Goal: Task Accomplishment & Management: Manage account settings

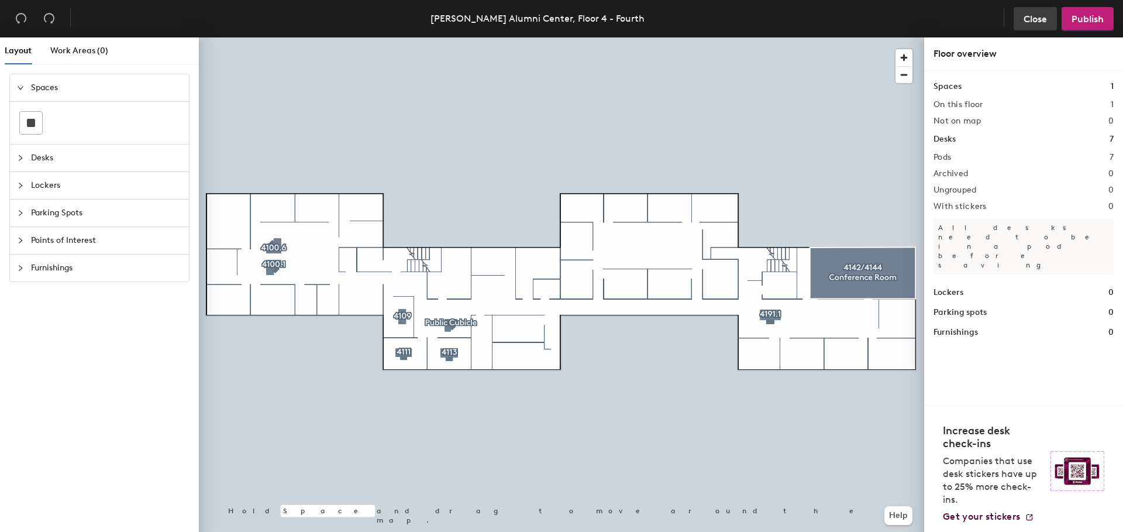
click at [1016, 18] on button "Close" at bounding box center [1035, 18] width 43 height 23
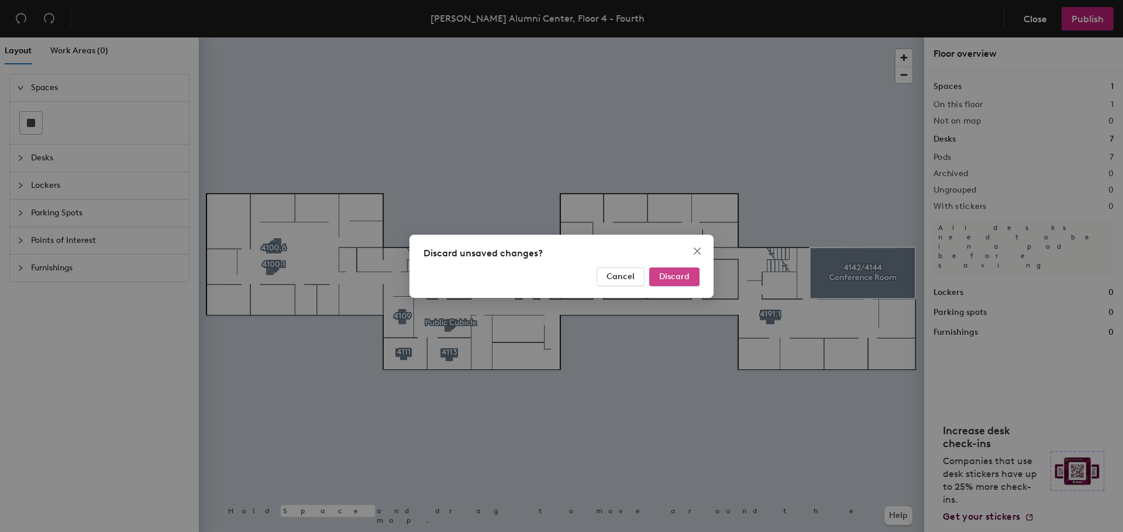
click at [662, 278] on span "Discard" at bounding box center [674, 276] width 30 height 10
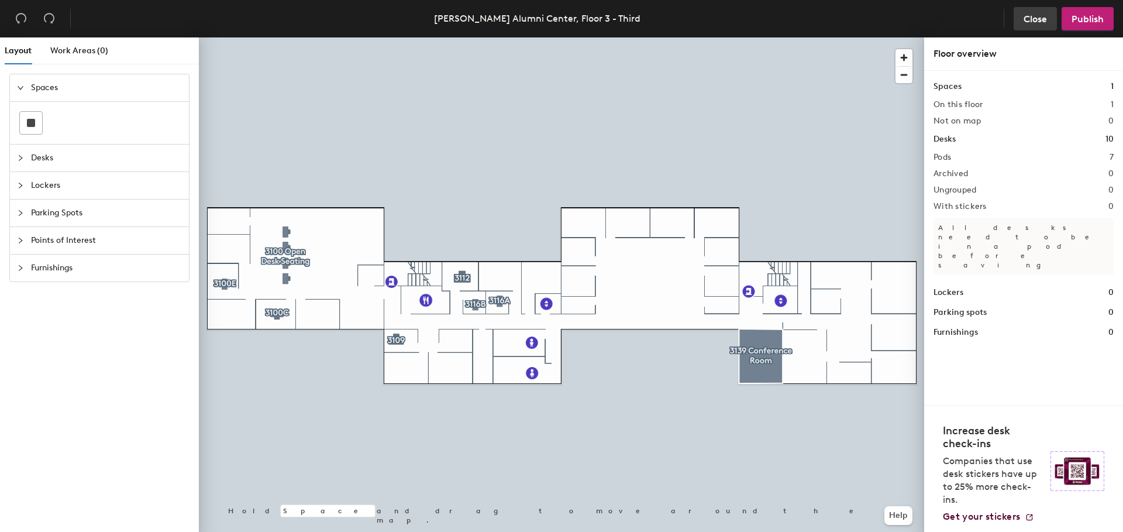
click at [1031, 18] on span "Close" at bounding box center [1035, 18] width 23 height 11
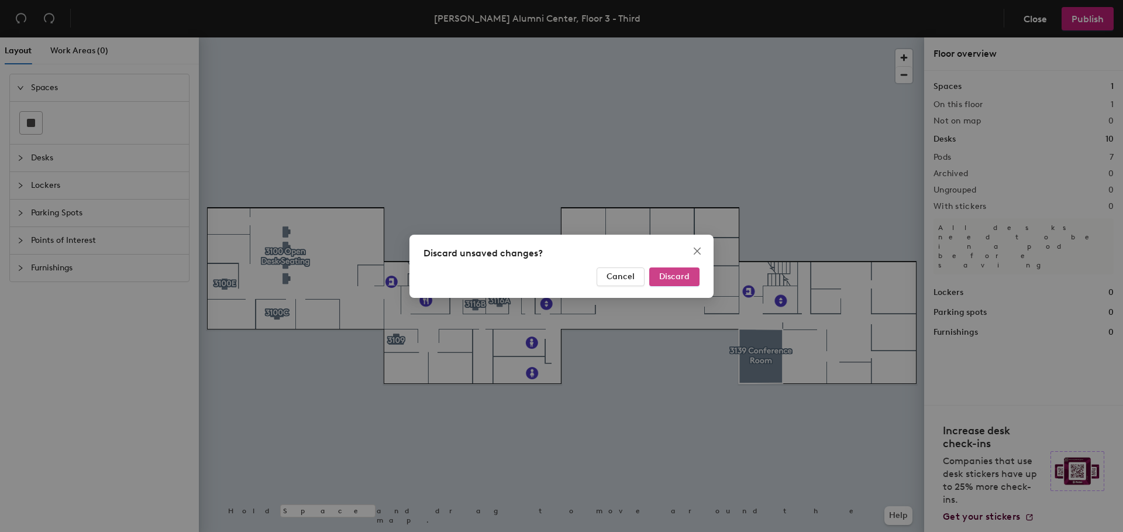
click at [677, 277] on span "Discard" at bounding box center [674, 276] width 30 height 10
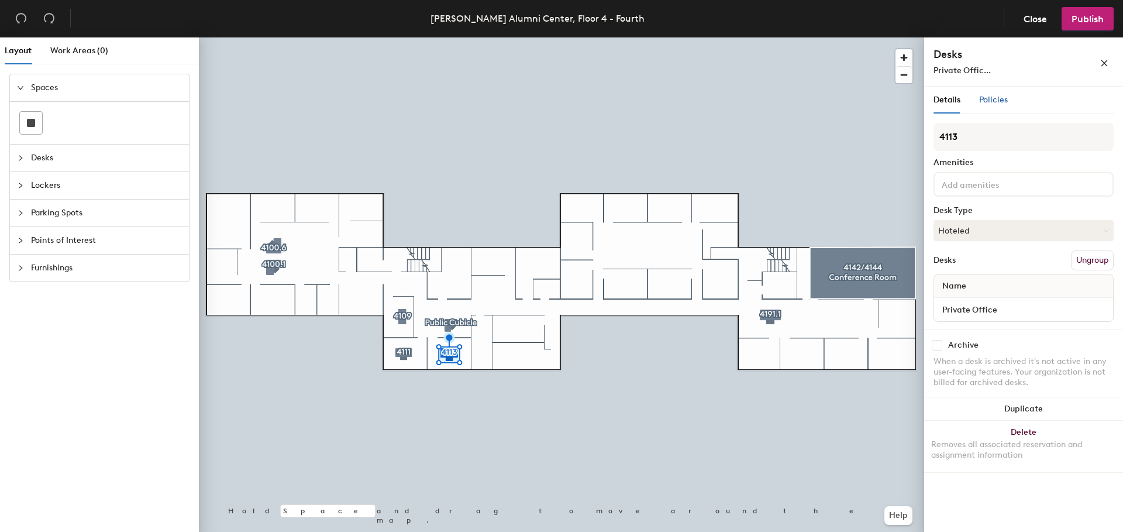
click at [995, 98] on span "Policies" at bounding box center [993, 100] width 29 height 10
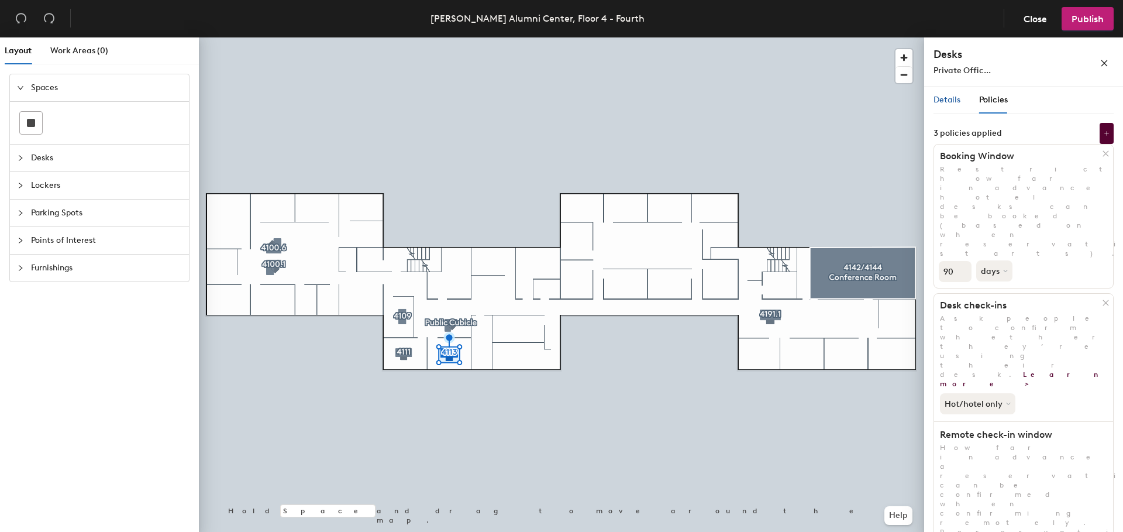
click at [956, 102] on span "Details" at bounding box center [947, 100] width 27 height 10
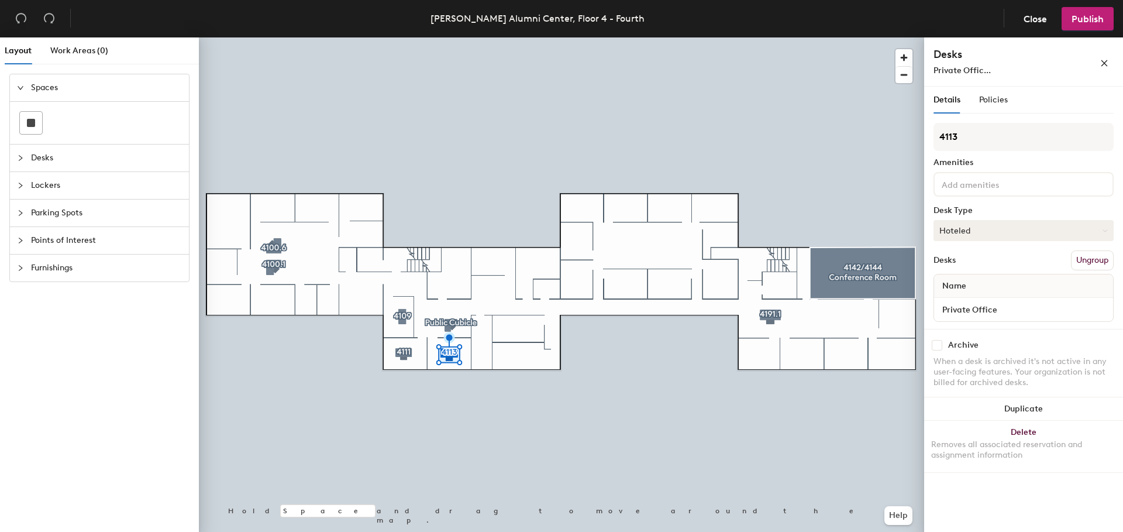
click at [981, 230] on button "Hoteled" at bounding box center [1024, 230] width 180 height 21
click at [979, 261] on div "Assigned" at bounding box center [992, 267] width 117 height 18
click at [995, 228] on button "Assigned" at bounding box center [1024, 230] width 180 height 21
click at [989, 271] on div "Assigned" at bounding box center [992, 267] width 117 height 18
click at [1015, 365] on div "When a desk is archived it's not active in any user-facing features. Your organ…" at bounding box center [1024, 372] width 180 height 32
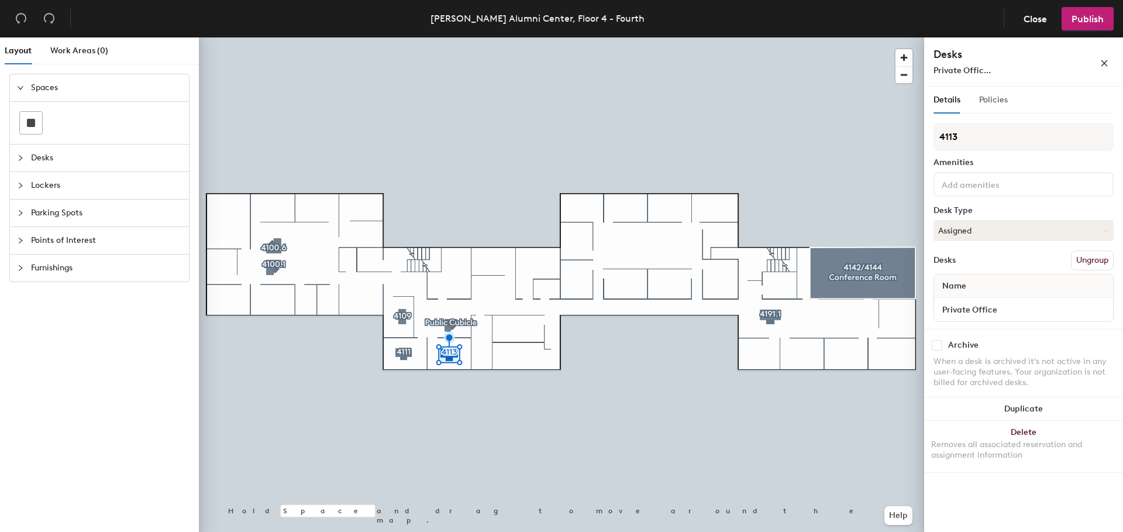
click at [995, 106] on div "Policies" at bounding box center [993, 100] width 29 height 27
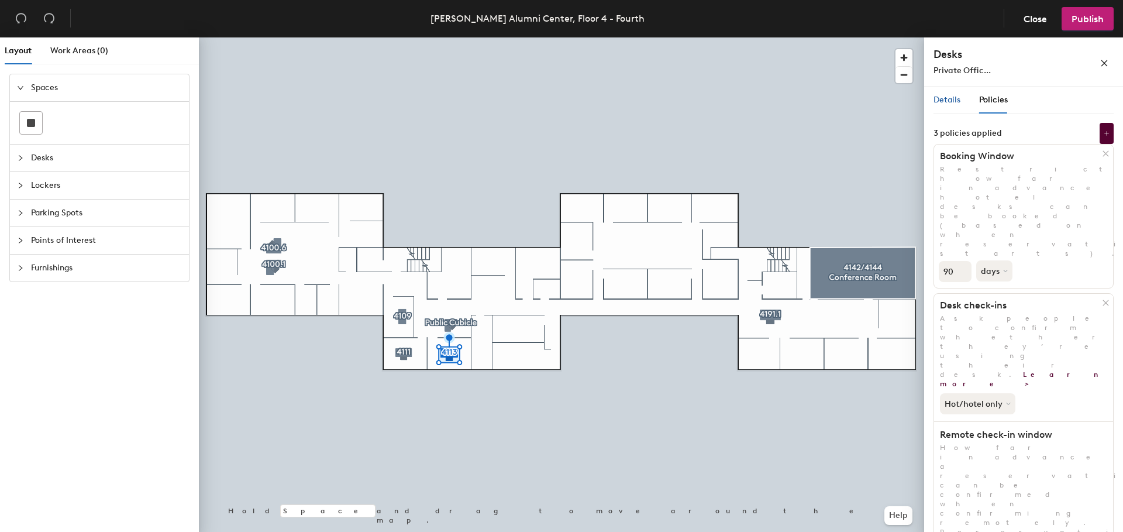
click at [949, 104] on span "Details" at bounding box center [947, 100] width 27 height 10
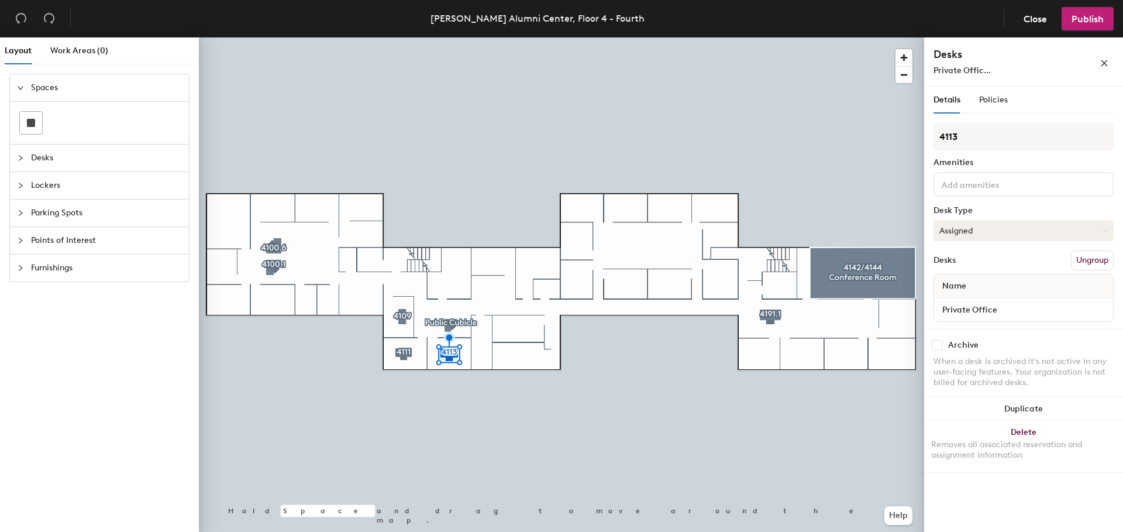
click at [978, 237] on button "Assigned" at bounding box center [1024, 230] width 180 height 21
click at [978, 305] on div "Hoteled" at bounding box center [992, 302] width 117 height 18
click at [980, 234] on button "Hoteled" at bounding box center [1024, 230] width 180 height 21
click at [978, 268] on div "Assigned" at bounding box center [992, 267] width 117 height 18
click at [984, 263] on div "Desks Ungroup" at bounding box center [1024, 260] width 180 height 20
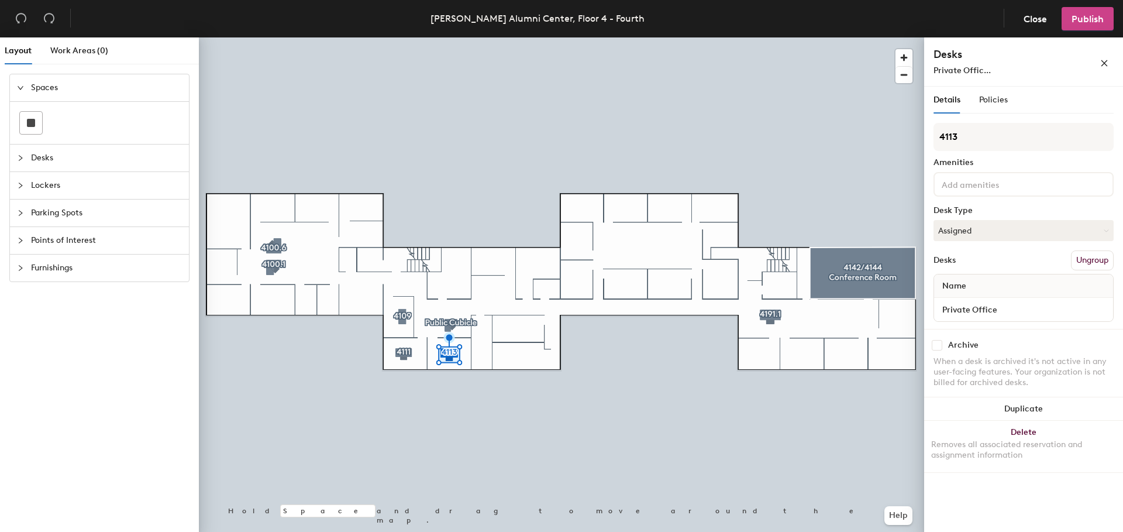
click at [1085, 22] on span "Publish" at bounding box center [1088, 18] width 32 height 11
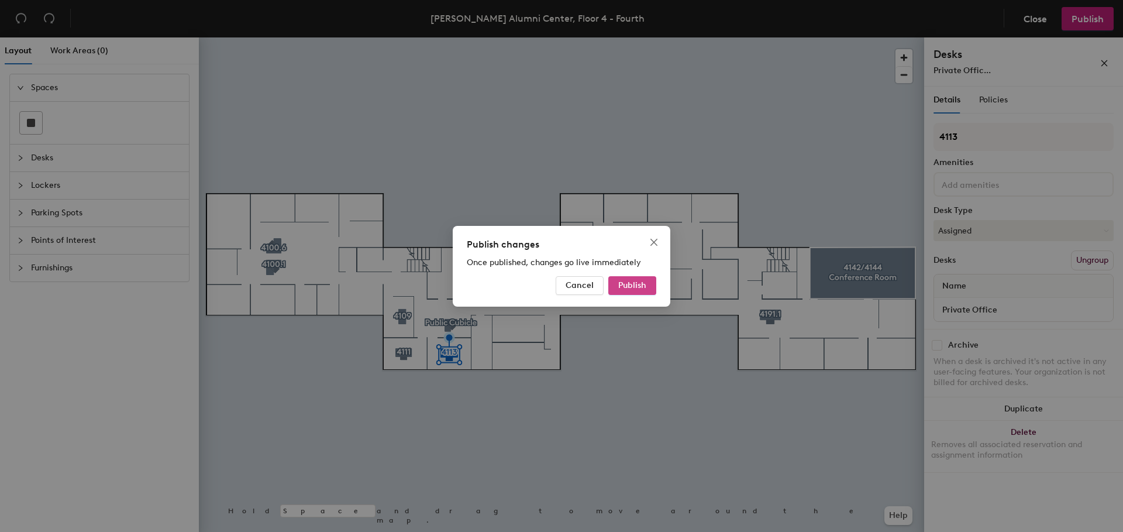
click at [631, 284] on span "Publish" at bounding box center [632, 285] width 28 height 10
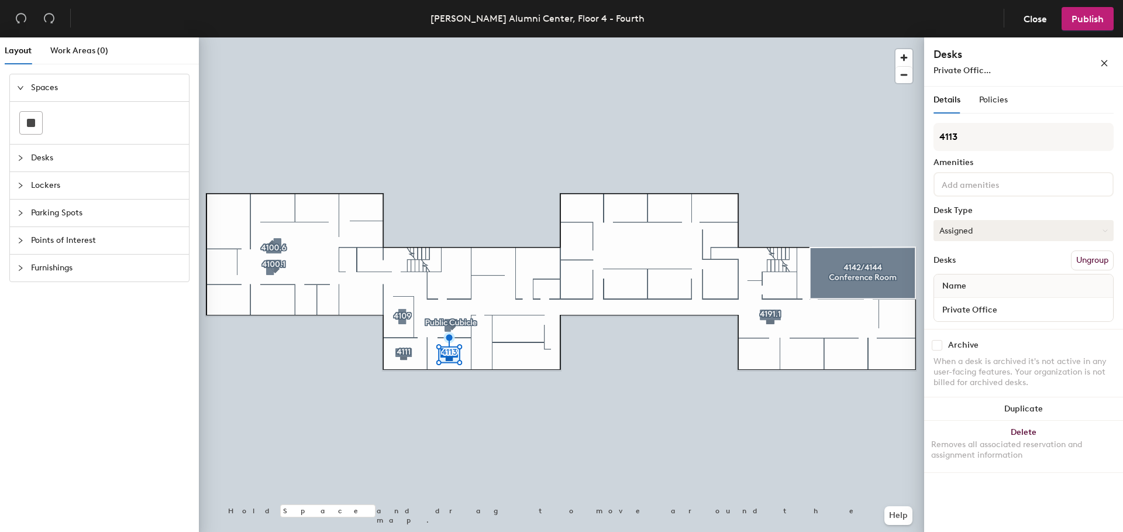
click at [1096, 229] on button "Assigned" at bounding box center [1024, 230] width 180 height 21
click at [1049, 266] on div "Assigned" at bounding box center [992, 267] width 117 height 18
click at [998, 183] on input at bounding box center [992, 184] width 105 height 14
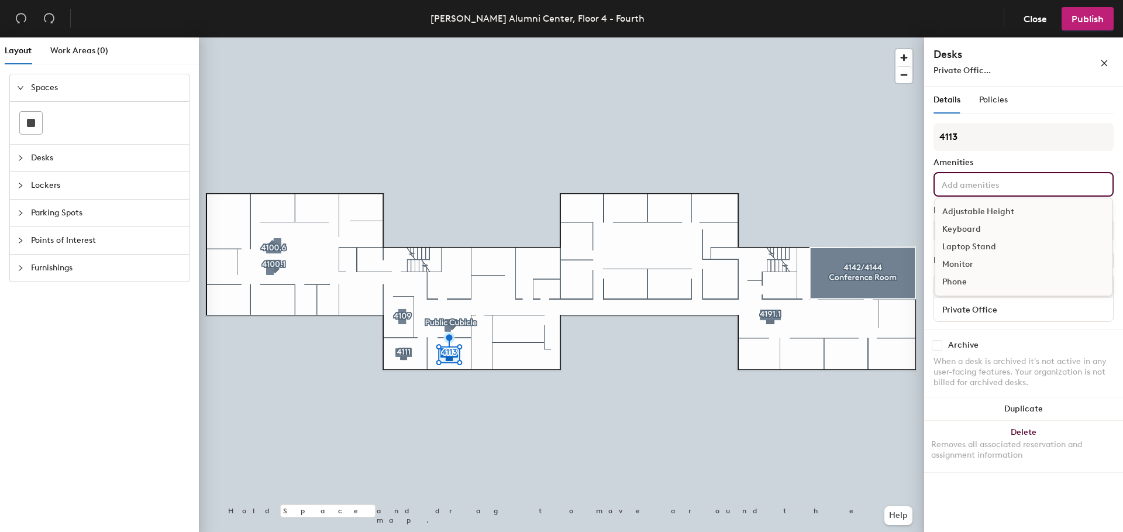
click at [1001, 157] on div "4113 Amenities Adjustable Height Keyboard Laptop Stand Monitor Phone Desk Type …" at bounding box center [1024, 226] width 180 height 206
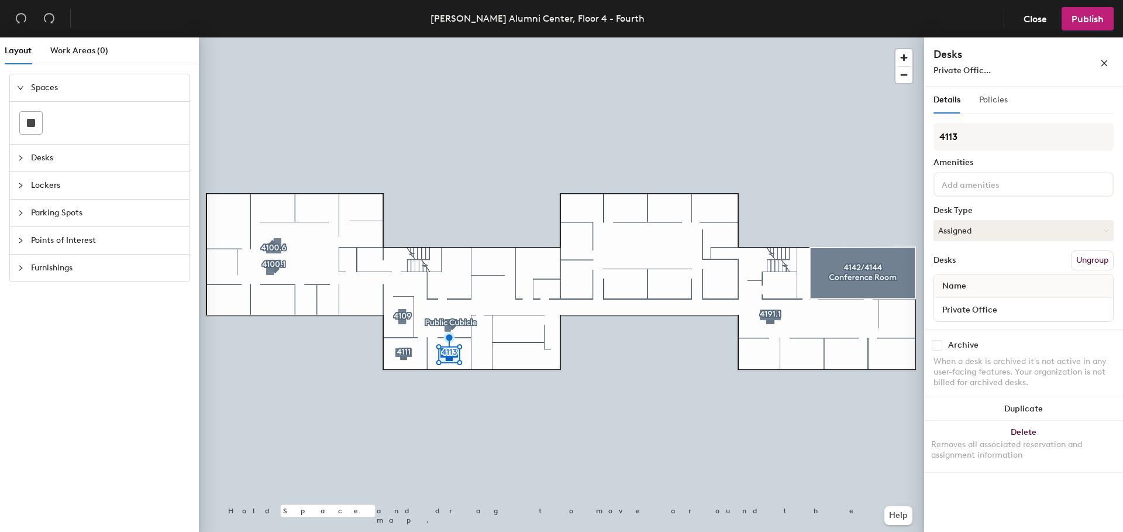
click at [987, 92] on div "Policies" at bounding box center [993, 100] width 29 height 27
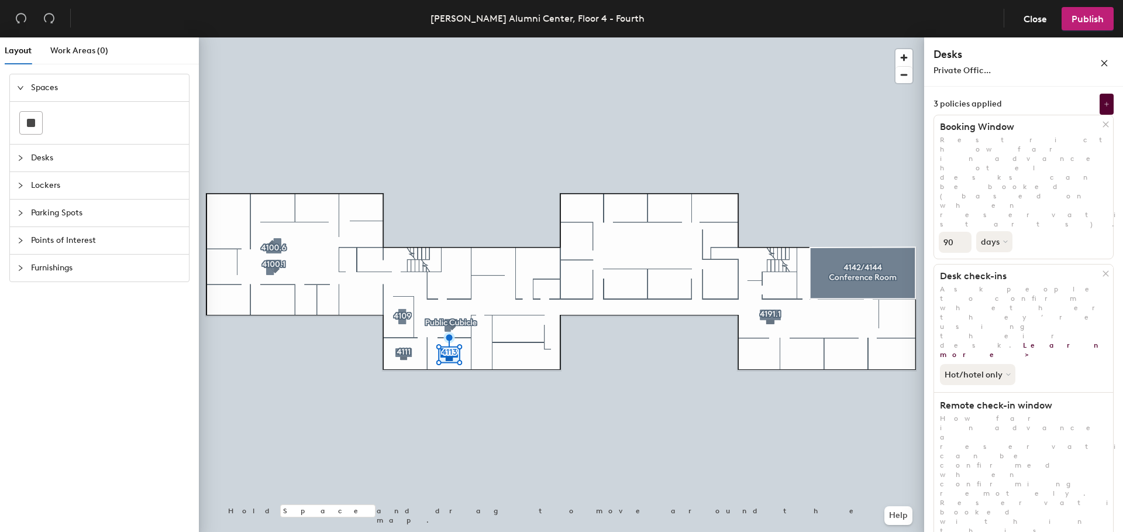
scroll to position [44, 0]
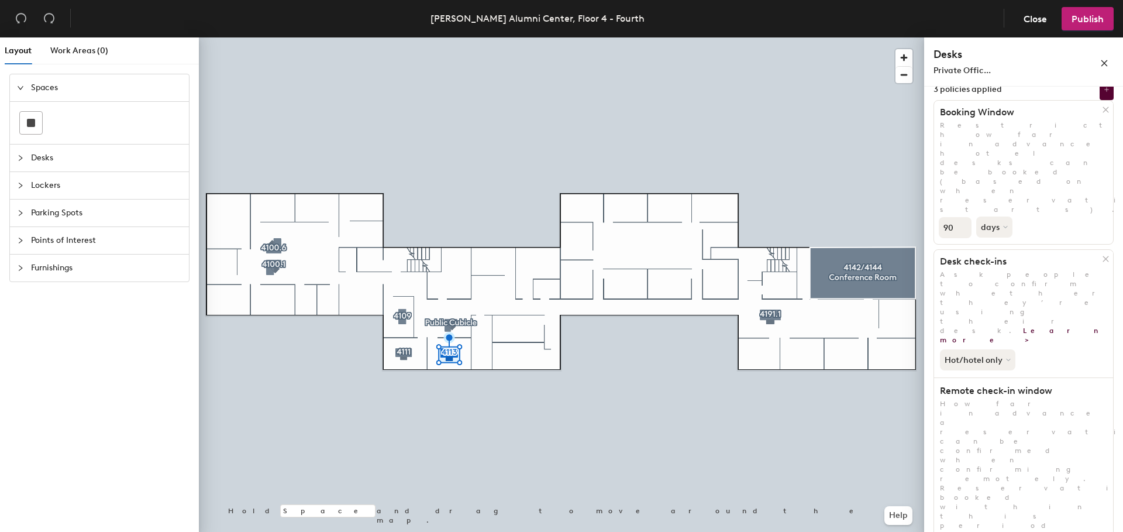
click at [1105, 60] on icon "close" at bounding box center [1104, 63] width 8 height 8
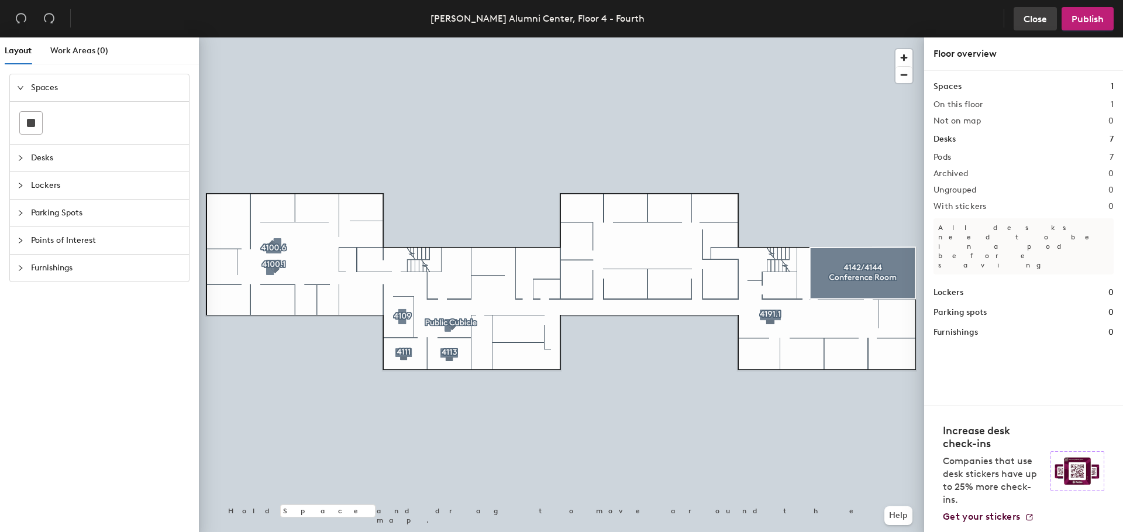
click at [1043, 16] on span "Close" at bounding box center [1035, 18] width 23 height 11
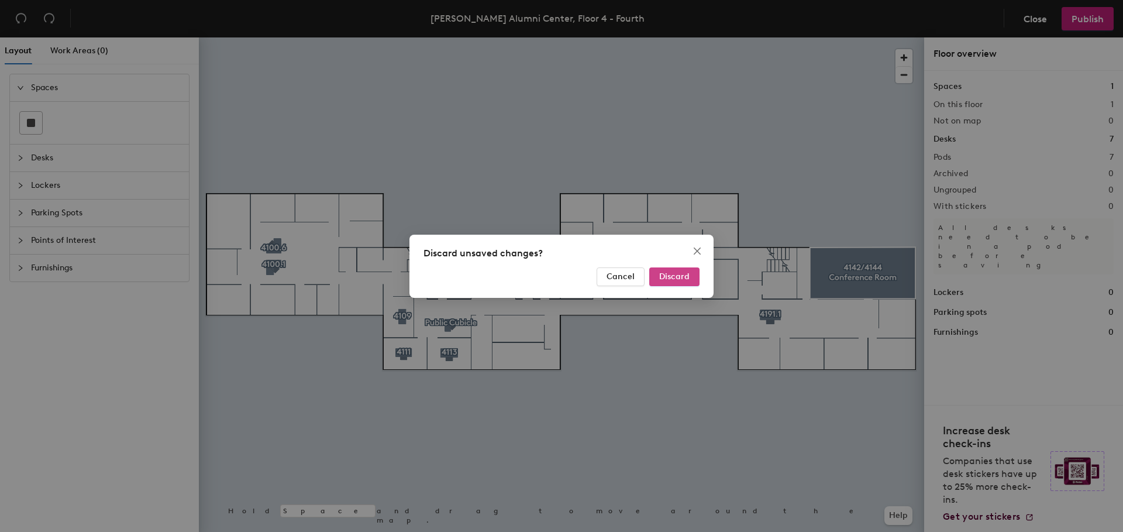
click at [680, 277] on span "Discard" at bounding box center [674, 276] width 30 height 10
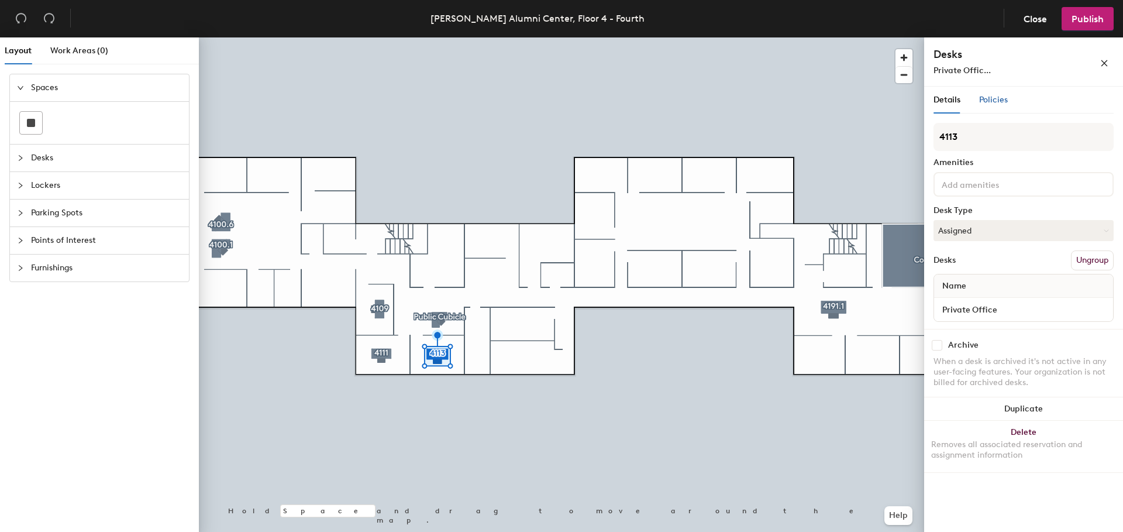
click at [992, 105] on div "Policies" at bounding box center [993, 100] width 29 height 13
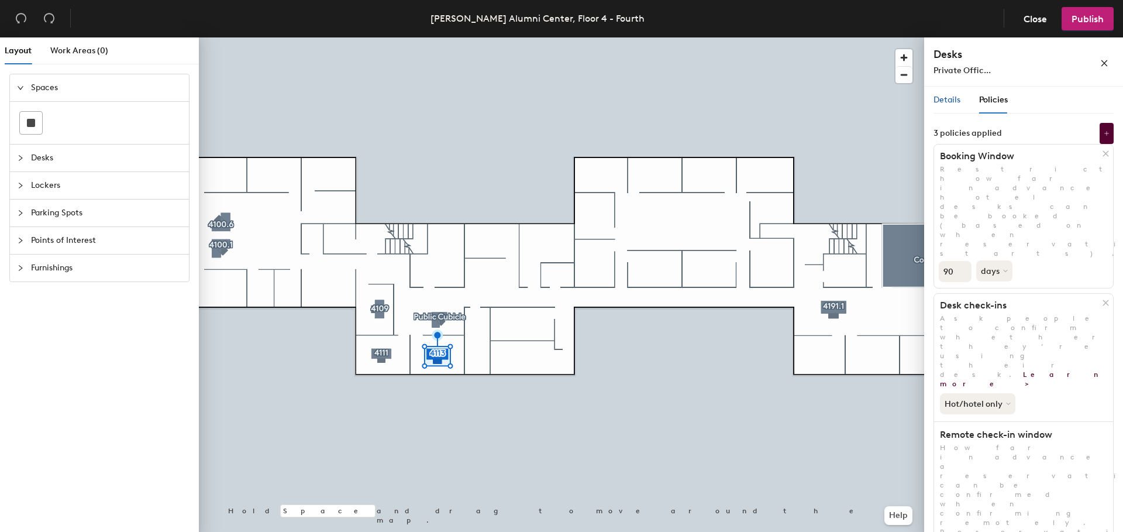
click at [945, 98] on span "Details" at bounding box center [947, 100] width 27 height 10
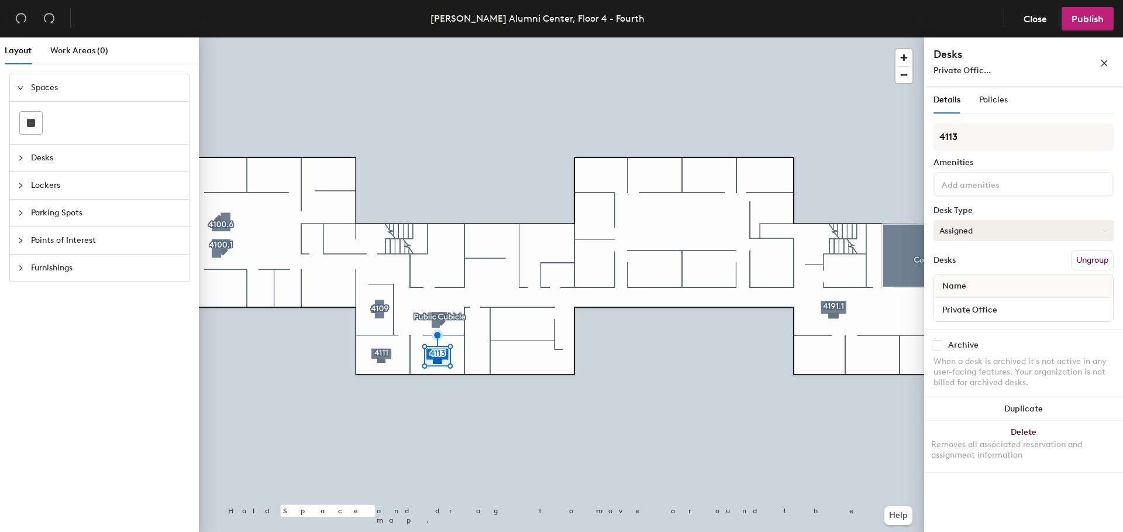
click at [979, 228] on button "Assigned" at bounding box center [1024, 230] width 180 height 21
click at [986, 92] on div "Policies" at bounding box center [993, 100] width 29 height 27
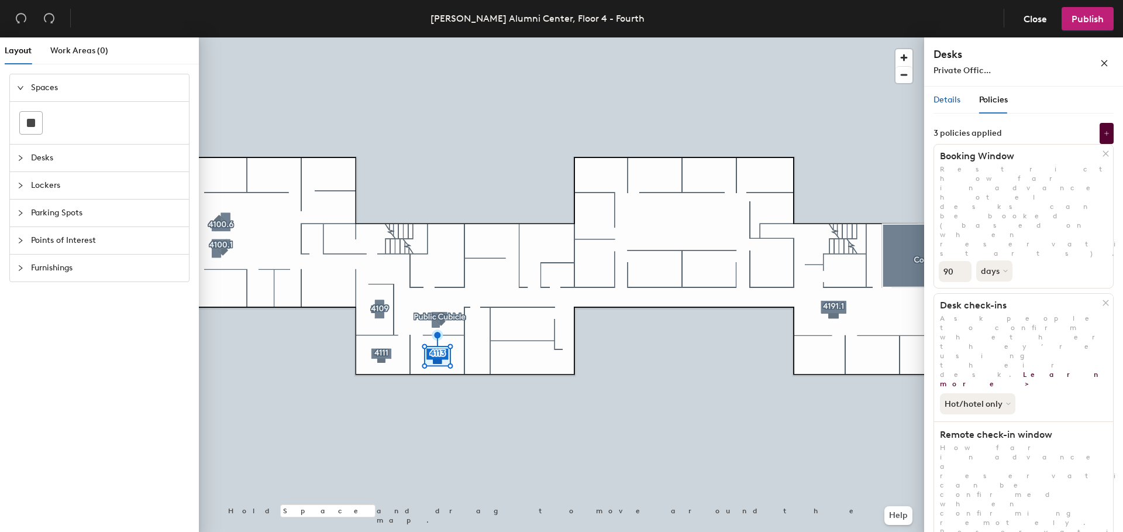
click at [944, 98] on span "Details" at bounding box center [947, 100] width 27 height 10
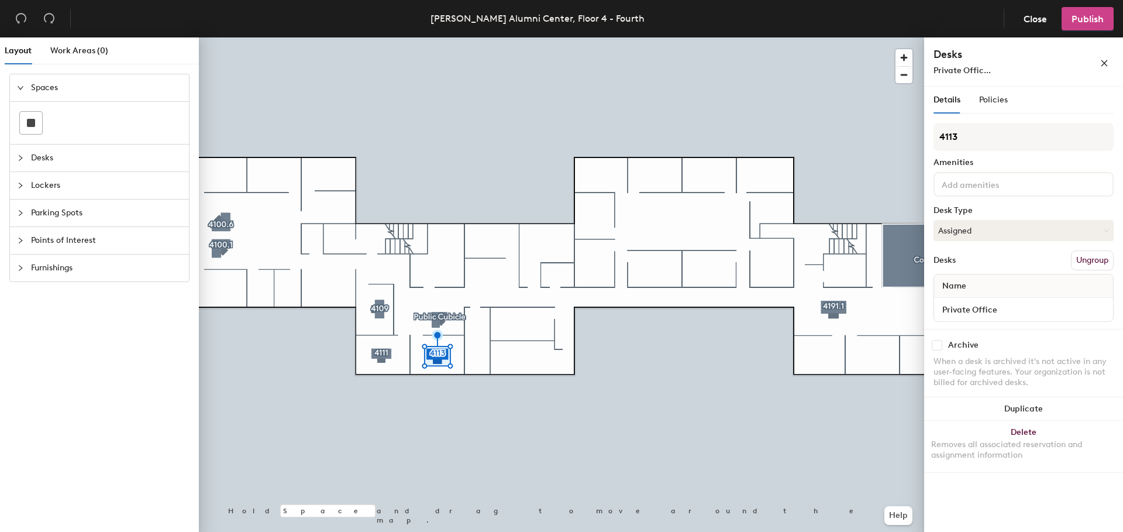
click at [1081, 20] on span "Publish" at bounding box center [1088, 18] width 32 height 11
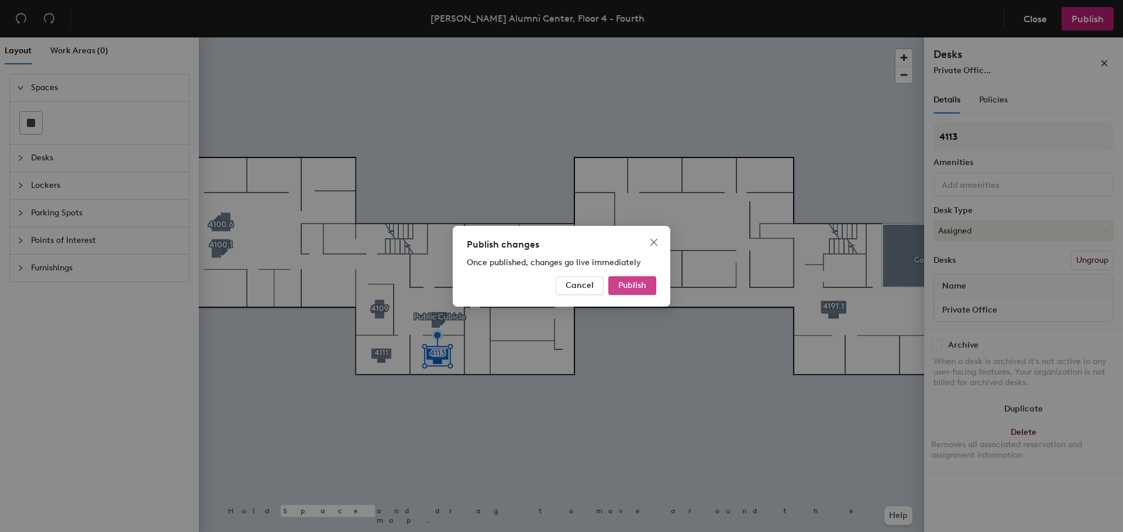
click at [626, 281] on span "Publish" at bounding box center [632, 285] width 28 height 10
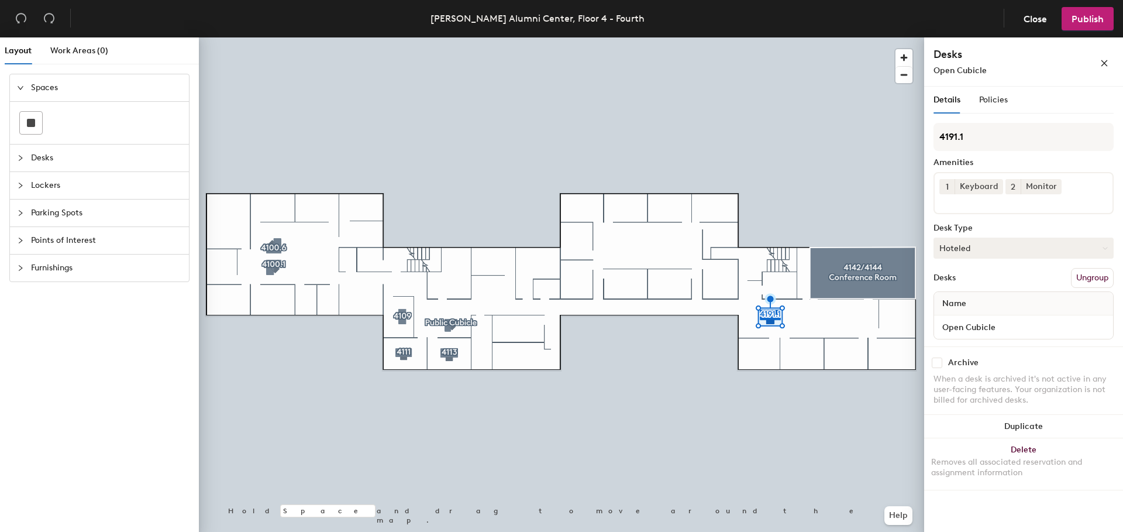
click at [982, 246] on button "Hoteled" at bounding box center [1024, 248] width 180 height 21
click at [989, 284] on div "Assigned" at bounding box center [992, 285] width 117 height 18
click at [1097, 62] on button "button" at bounding box center [1104, 62] width 19 height 19
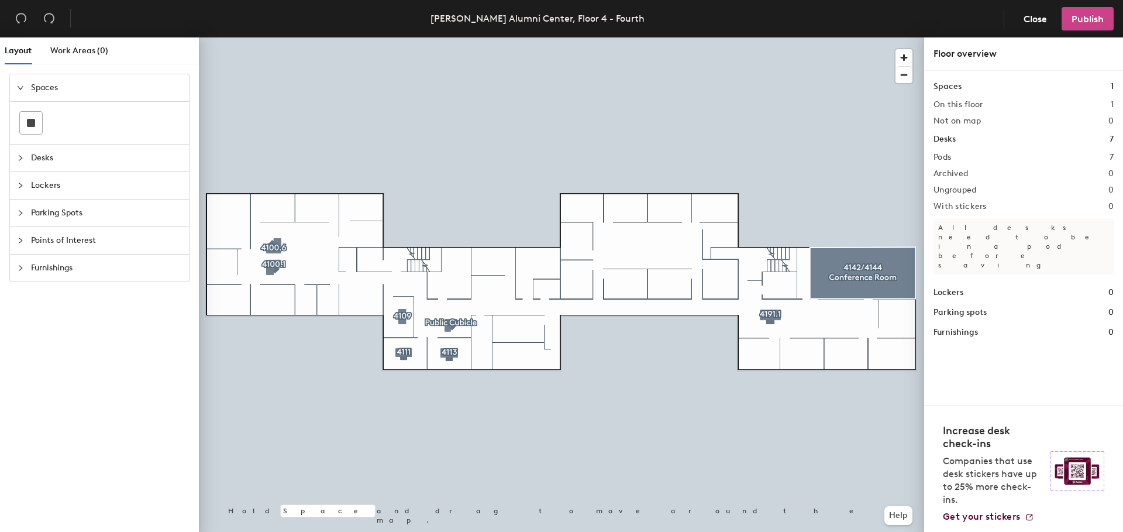
click at [1084, 19] on span "Publish" at bounding box center [1088, 18] width 32 height 11
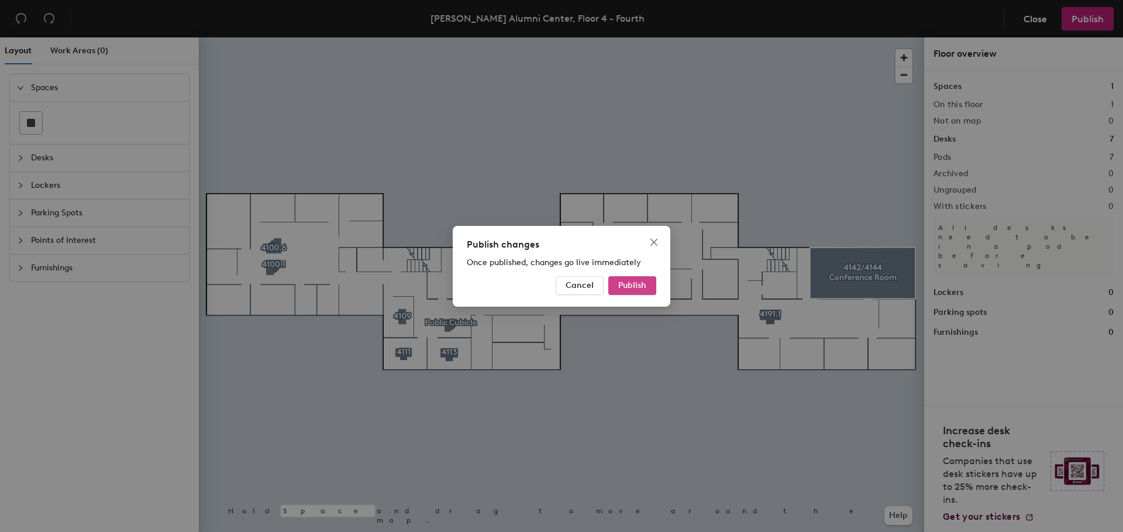
click at [639, 287] on span "Publish" at bounding box center [632, 285] width 28 height 10
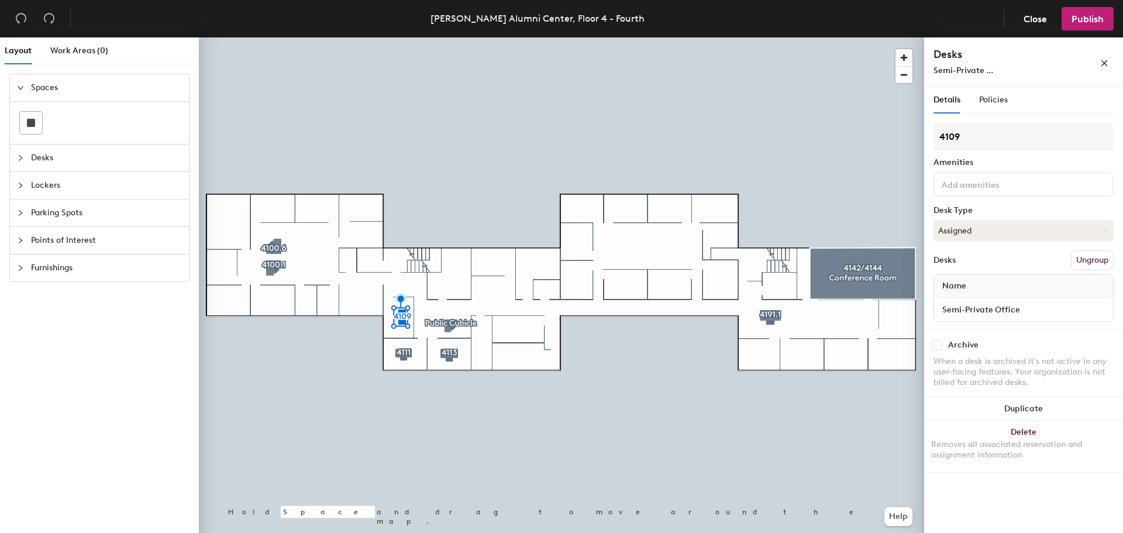
click at [981, 189] on input at bounding box center [992, 184] width 105 height 14
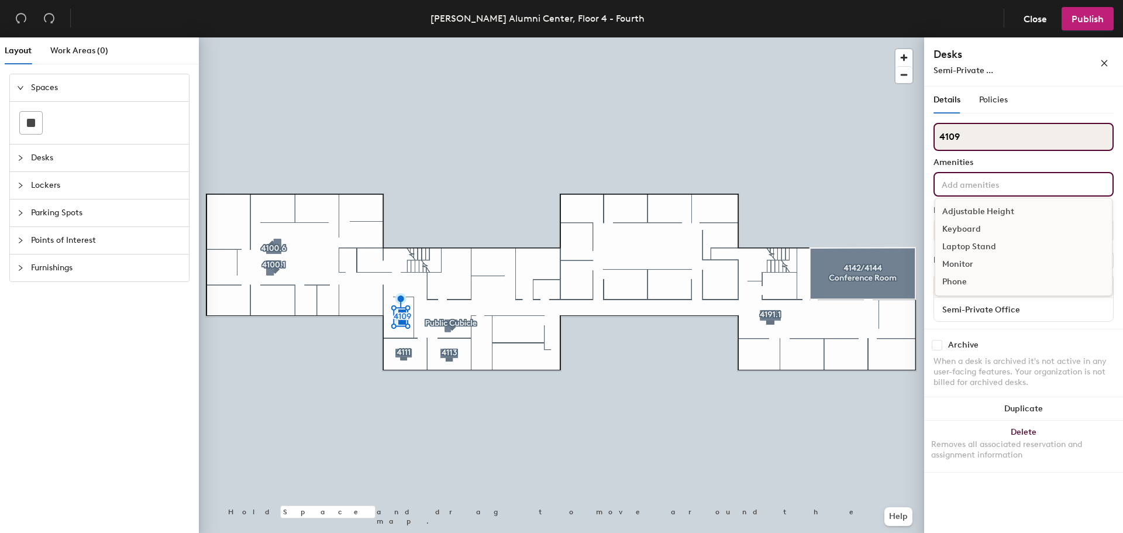
click at [970, 136] on input "4109" at bounding box center [1024, 137] width 180 height 28
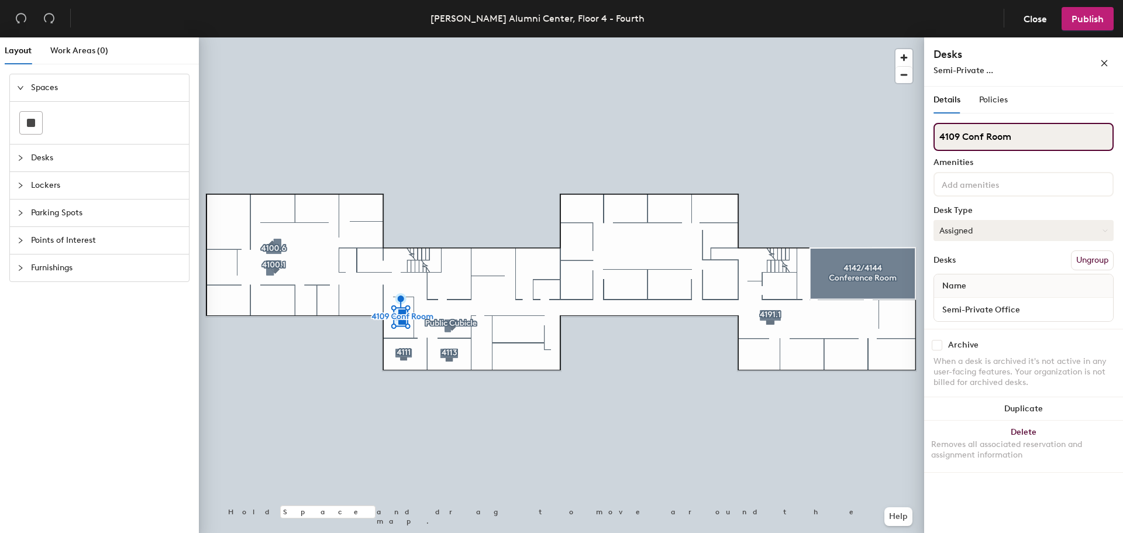
type input "4109 Conf Room"
click at [999, 232] on button "Assigned" at bounding box center [1024, 230] width 180 height 21
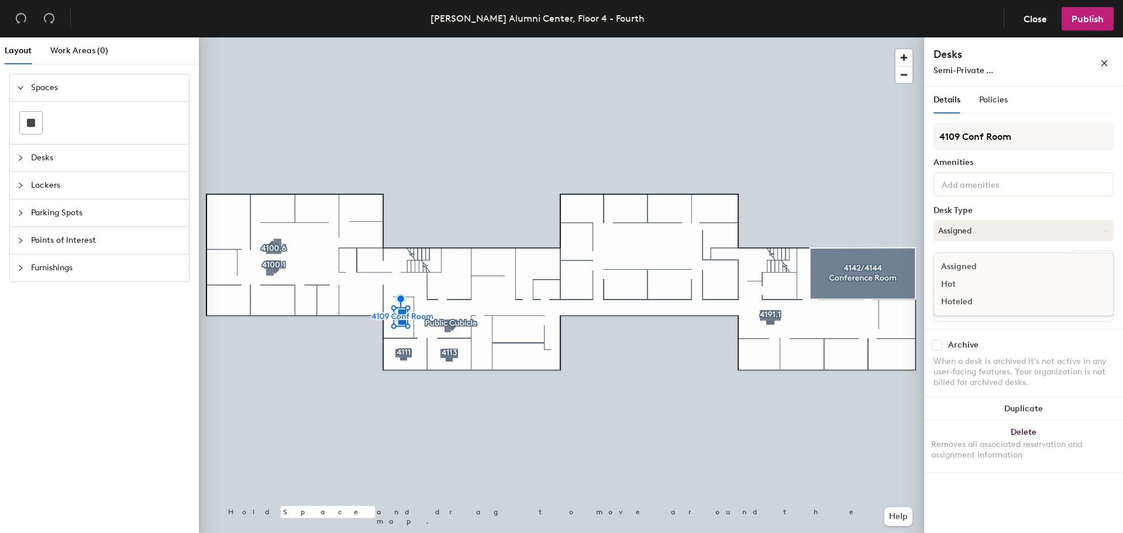
click at [984, 299] on div "Hoteled" at bounding box center [992, 302] width 117 height 18
click at [1034, 312] on input "Semi-Private Office" at bounding box center [1024, 309] width 174 height 16
type input "Semi-Private Office (no monitors)"
click at [1062, 335] on div "Archive When a desk is archived it's not active in any user-facing features. Yo…" at bounding box center [1023, 365] width 199 height 73
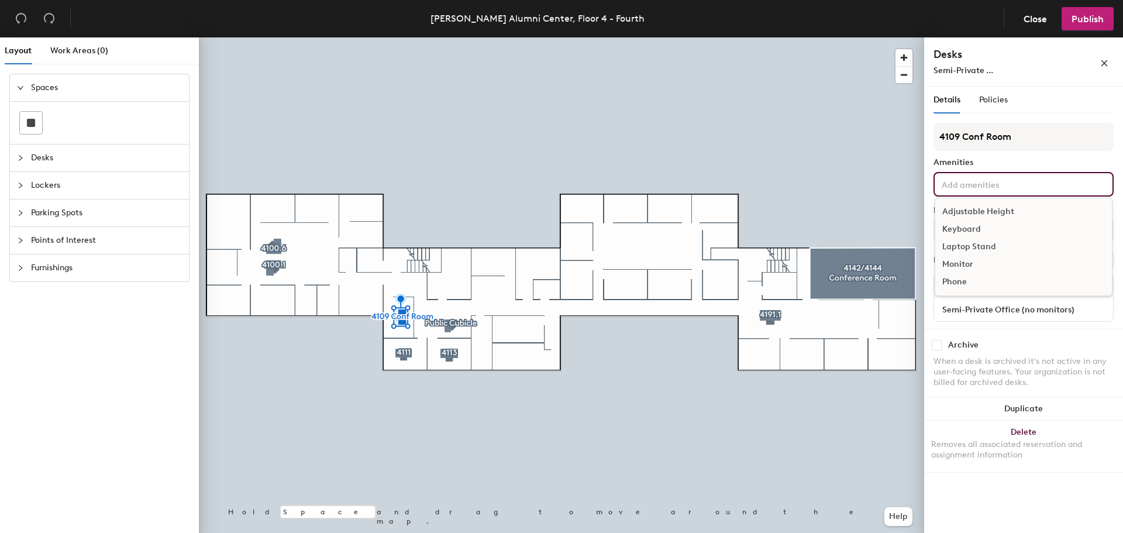
click at [1037, 180] on input at bounding box center [992, 184] width 105 height 14
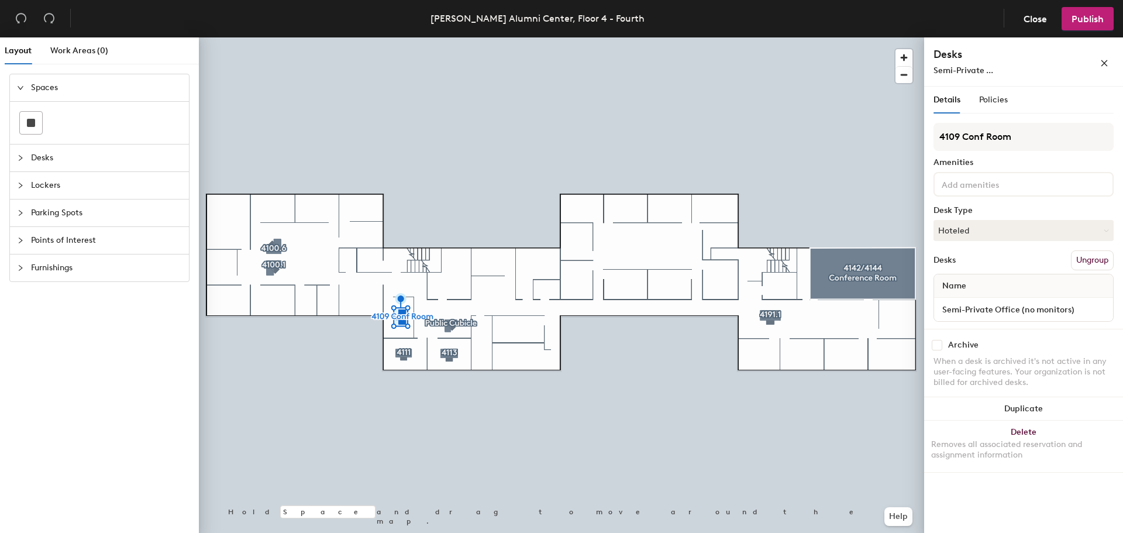
click at [1032, 167] on div "Amenities" at bounding box center [1024, 162] width 180 height 9
click at [1086, 19] on span "Publish" at bounding box center [1088, 18] width 32 height 11
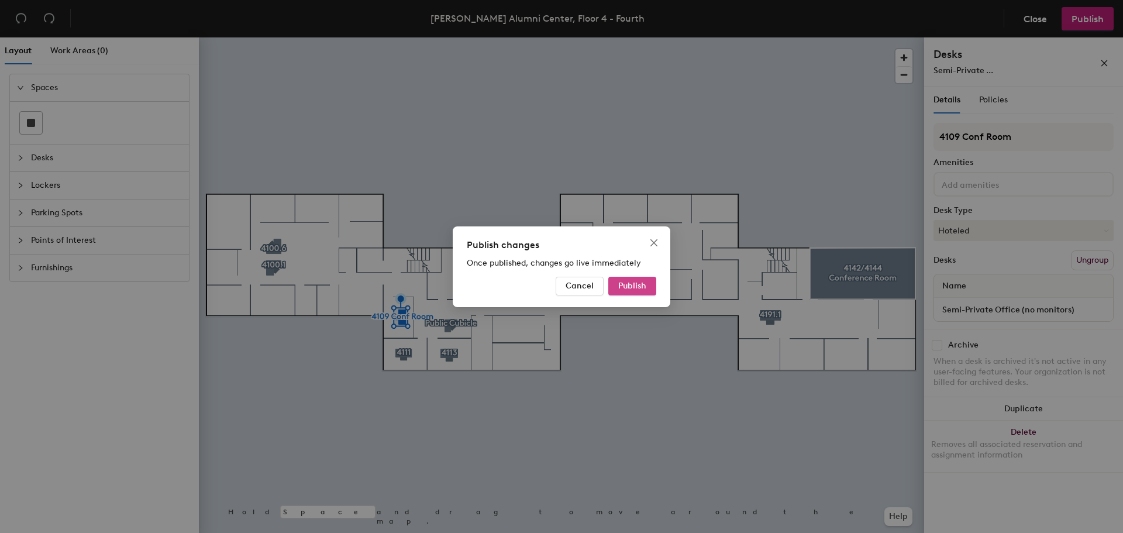
click at [637, 288] on span "Publish" at bounding box center [632, 286] width 28 height 10
